Goal: Find specific fact

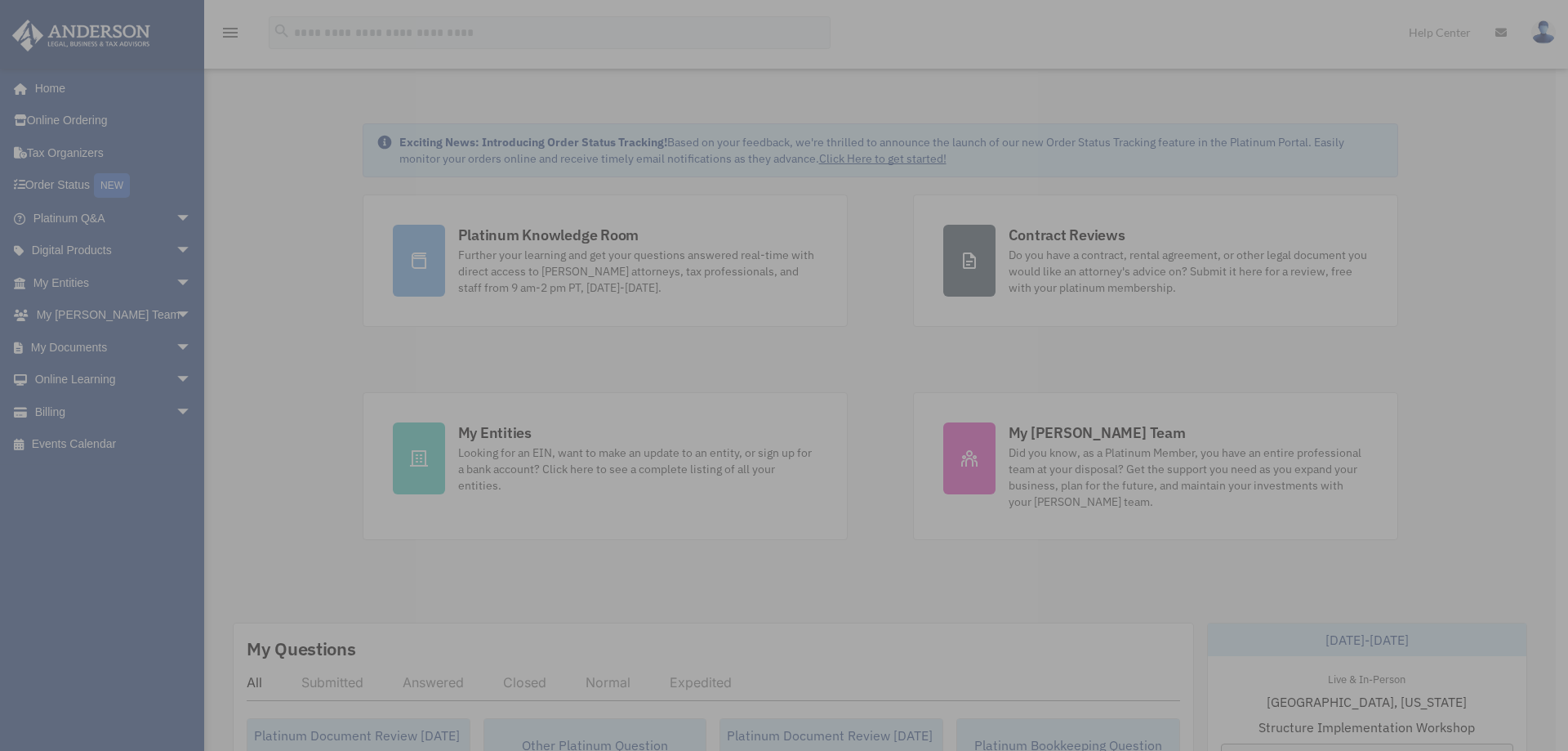
click at [529, 250] on div "x" at bounding box center [784, 375] width 1568 height 751
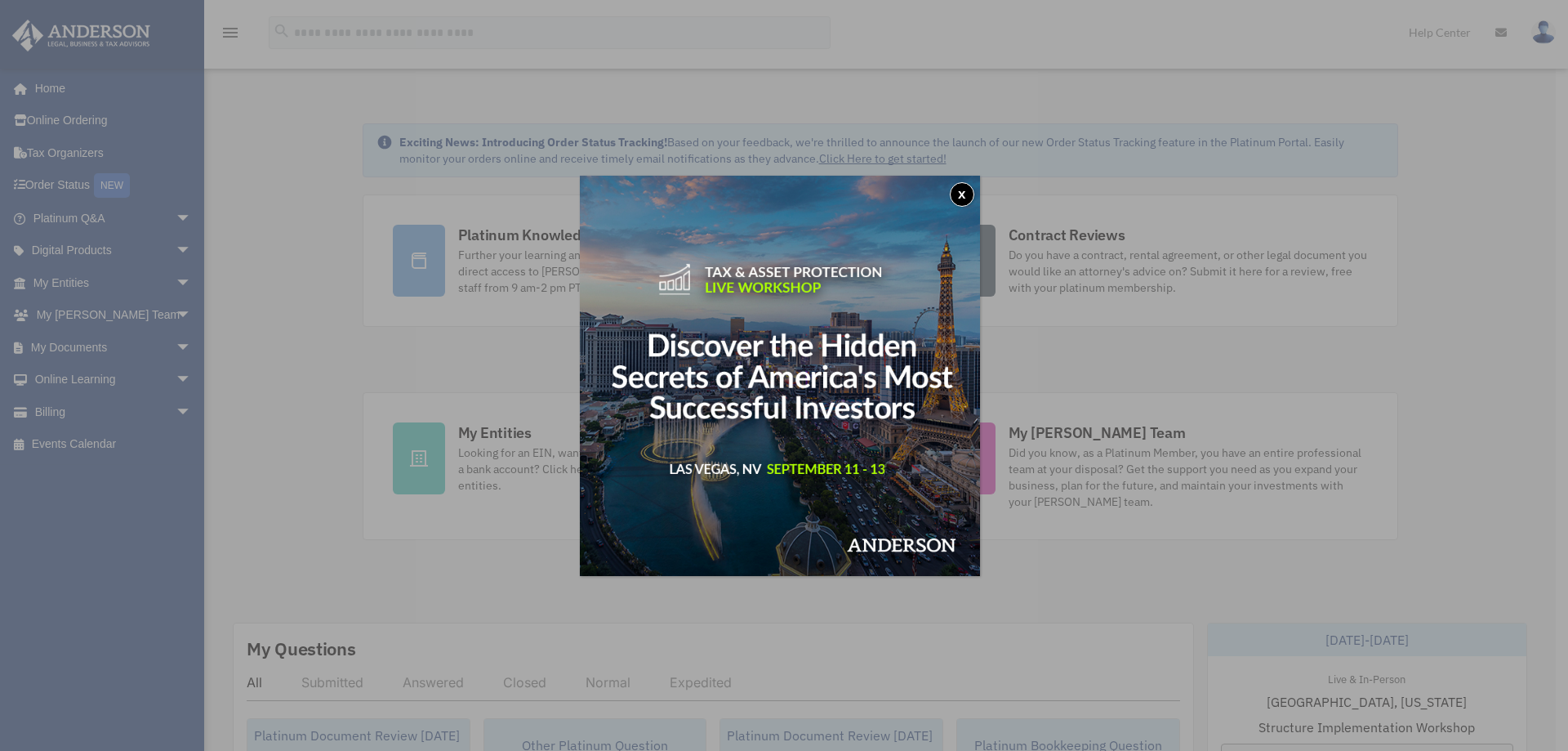
click at [964, 191] on button "x" at bounding box center [961, 194] width 25 height 25
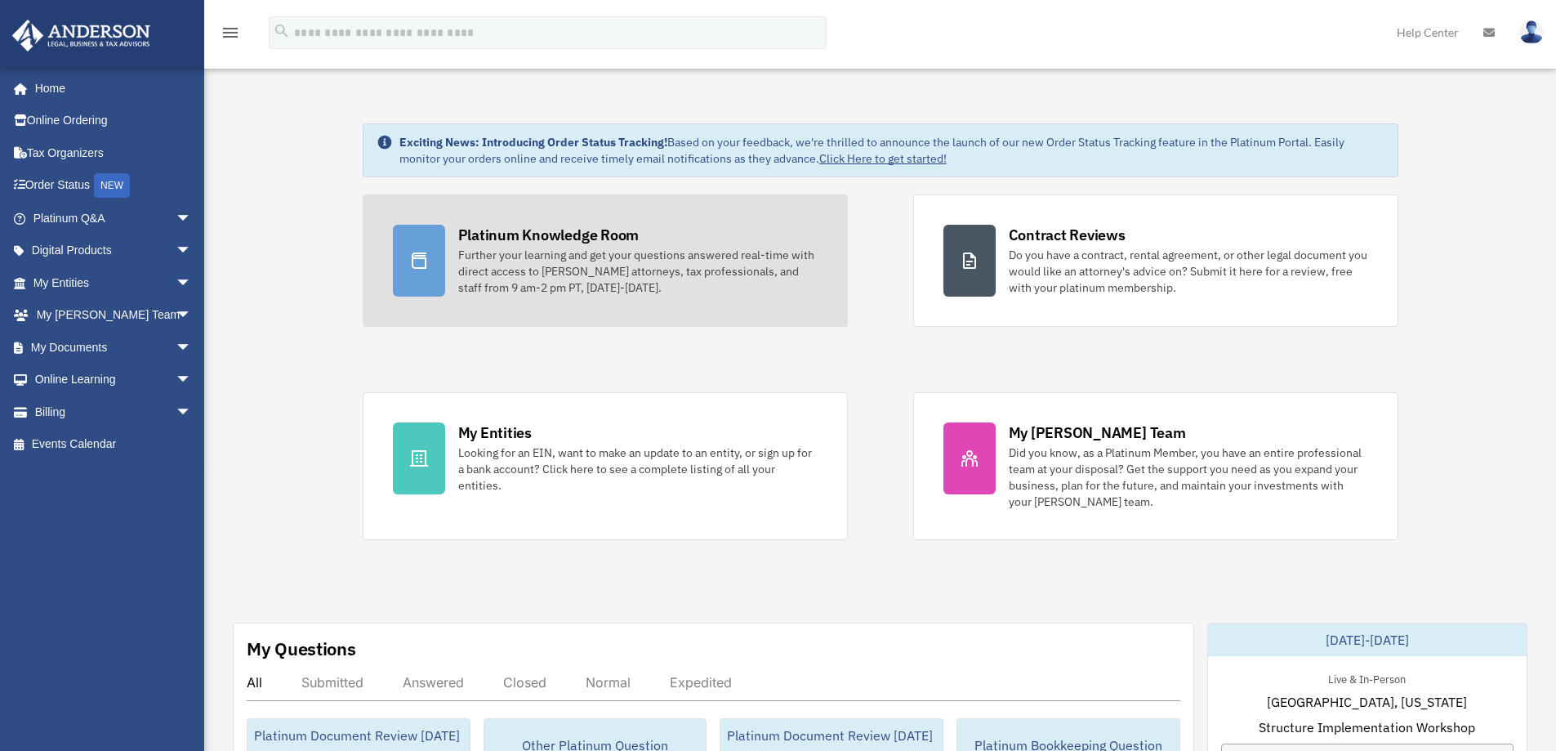
click at [515, 240] on div "Platinum Knowledge Room" at bounding box center [548, 235] width 181 height 20
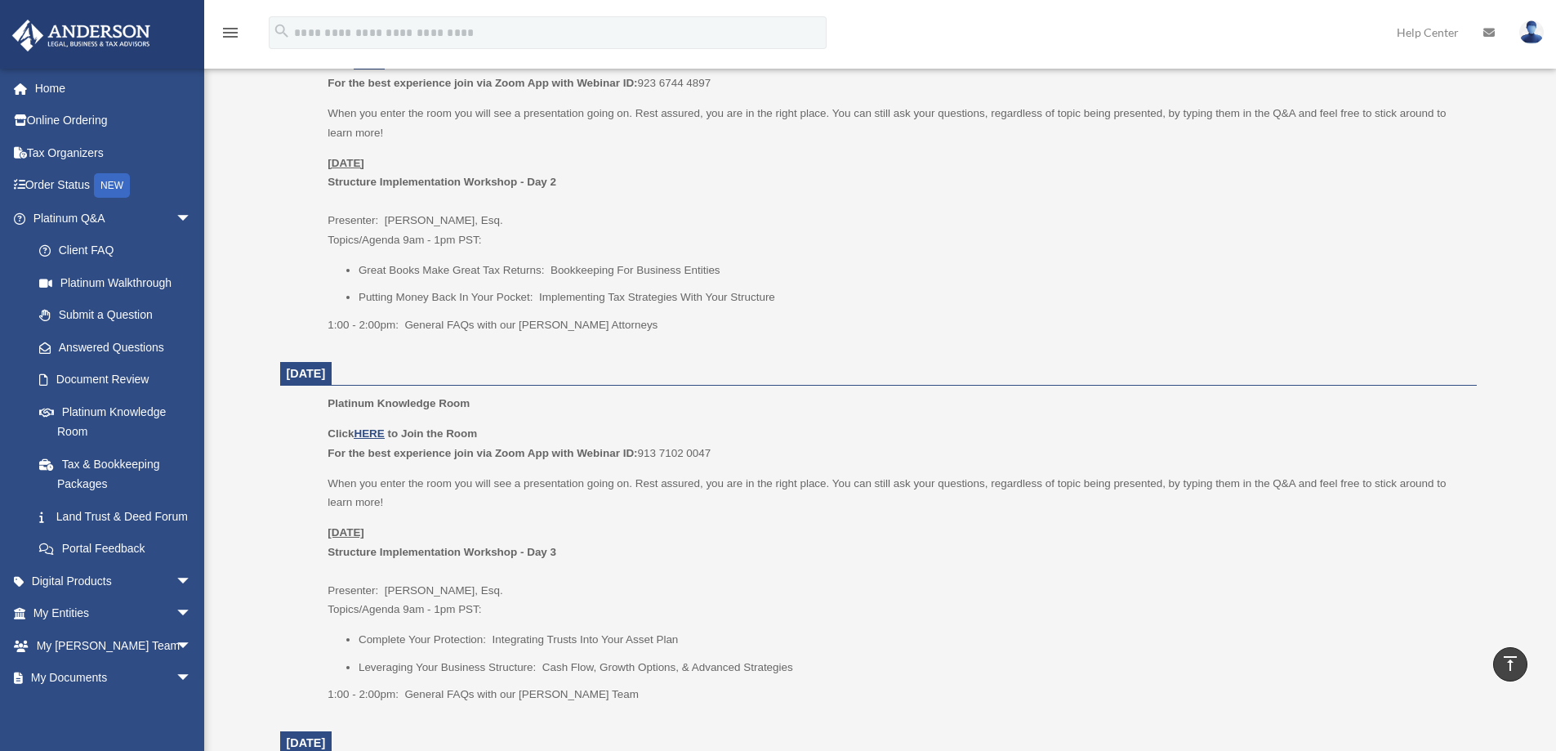
scroll to position [817, 0]
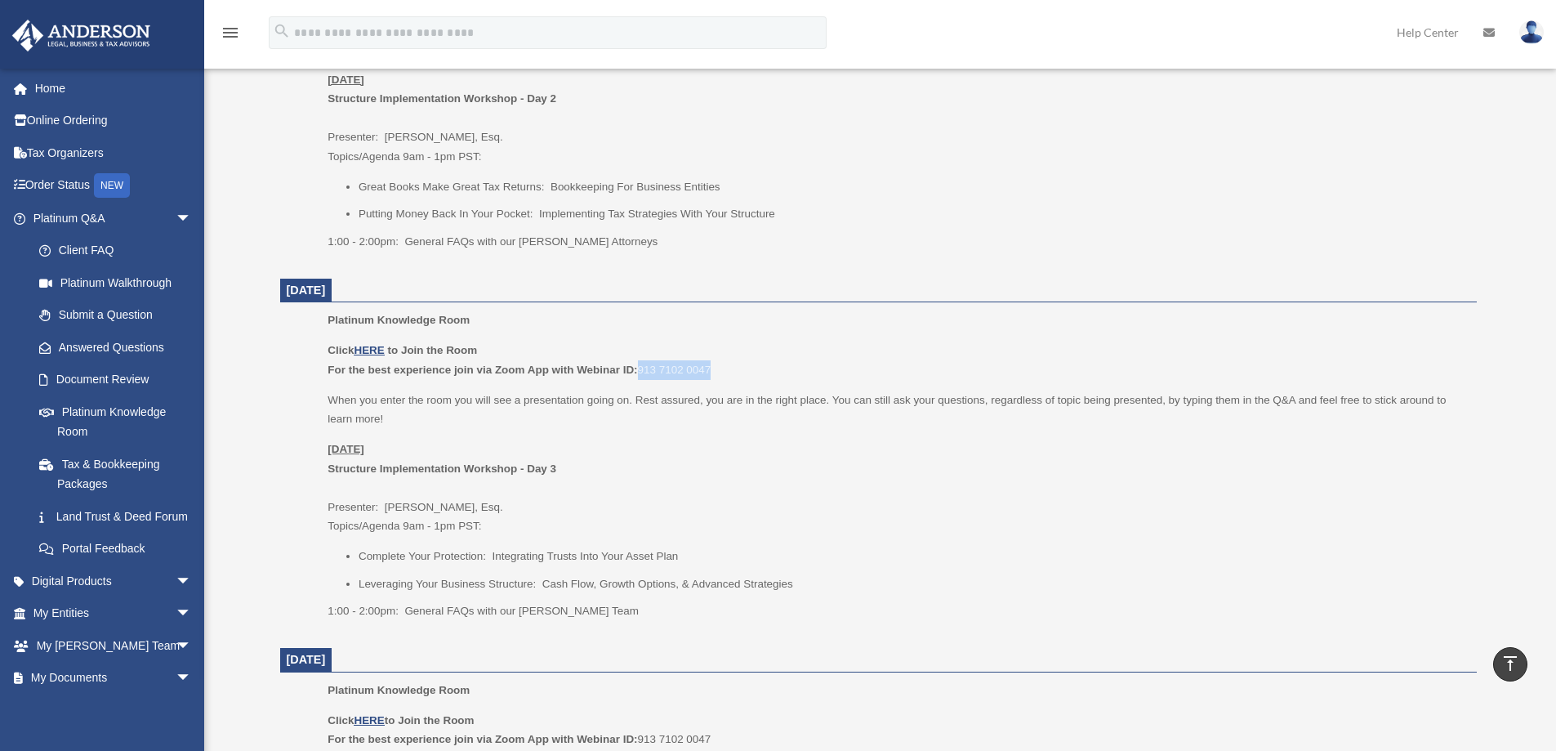
drag, startPoint x: 708, startPoint y: 364, endPoint x: 639, endPoint y: 364, distance: 68.6
click at [639, 364] on p "Click HERE to Join the Room For the best experience join via Zoom App with Webi…" at bounding box center [896, 360] width 1137 height 38
copy p "913 7102 0047"
